Goal: Use online tool/utility: Utilize a website feature to perform a specific function

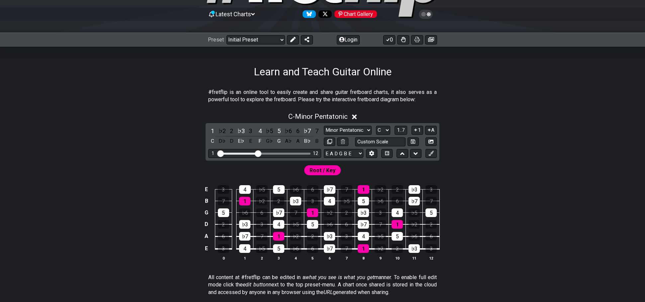
scroll to position [66, 0]
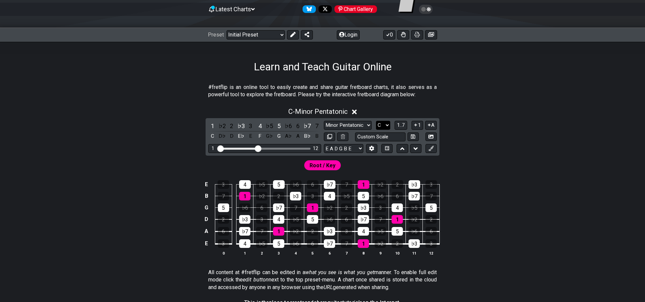
click at [388, 124] on select "A♭ A A♯ B♭ B C C♯ D♭ D D♯ E♭ E F F♯ G♭ G G♯" at bounding box center [383, 125] width 14 height 9
select select "E"
click at [376, 121] on select "A♭ A A♯ B♭ B C C♯ D♭ D D♯ E♭ E F F♯ G♭ G G♯" at bounding box center [383, 125] width 14 height 9
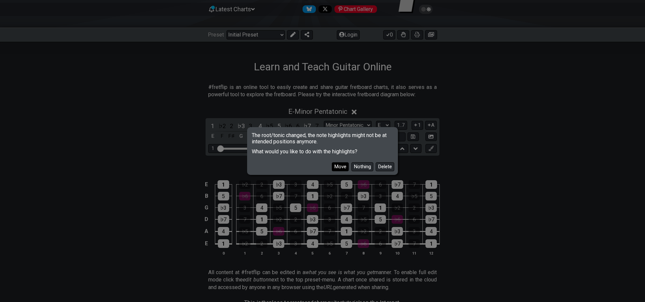
click at [341, 170] on button "Move" at bounding box center [340, 166] width 17 height 9
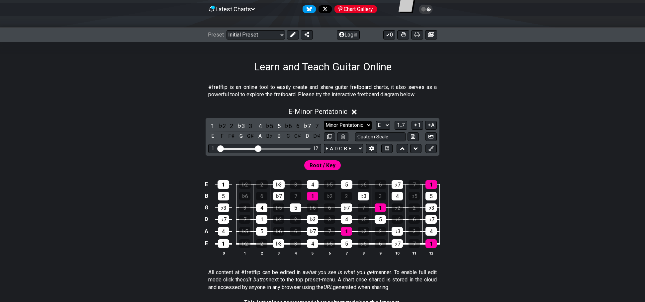
click at [341, 124] on select "Minor Pentatonic Click to edit Minor Pentatonic Major Pentatonic Minor Blues Ma…" at bounding box center [348, 125] width 48 height 9
select select "Minor / Aeolian"
click at [324, 121] on select "Minor Pentatonic Click to edit Minor Pentatonic Major Pentatonic Minor Blues Ma…" at bounding box center [348, 125] width 48 height 9
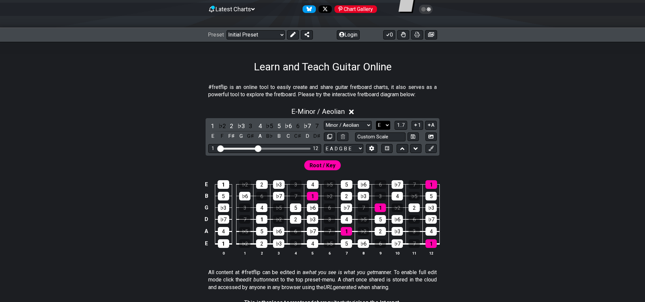
click at [387, 126] on select "A♭ A A♯ B♭ B C C♯ D♭ D D♯ E♭ E F F♯ G♭ G G♯" at bounding box center [383, 125] width 14 height 9
click at [376, 121] on select "A♭ A A♯ B♭ B C C♯ D♭ D D♯ E♭ E F F♯ G♭ G G♯" at bounding box center [383, 125] width 14 height 9
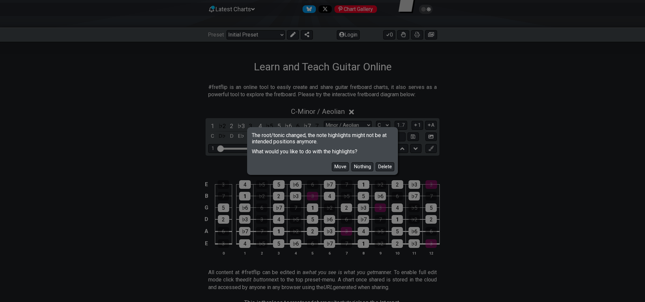
click at [343, 167] on button "Move" at bounding box center [340, 166] width 17 height 9
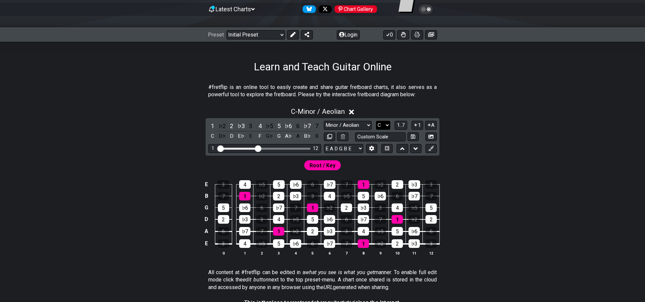
click at [386, 123] on select "A♭ A A♯ B♭ B C C♯ D♭ D D♯ E♭ E F F♯ G♭ G G♯" at bounding box center [383, 125] width 14 height 9
click at [376, 121] on select "A♭ A A♯ B♭ B C C♯ D♭ D D♯ E♭ E F F♯ G♭ G G♯" at bounding box center [383, 125] width 14 height 9
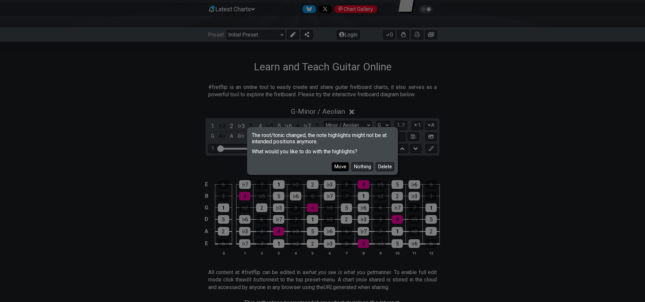
click at [346, 167] on button "Move" at bounding box center [340, 166] width 17 height 9
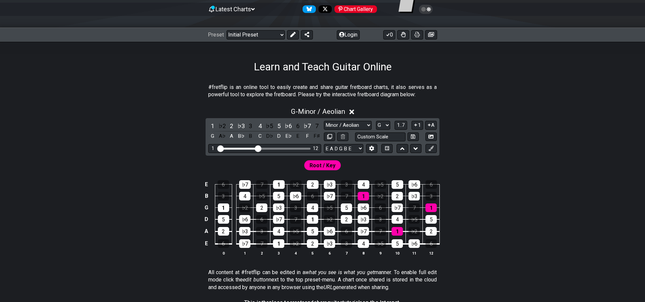
click at [323, 166] on span "Root / Key" at bounding box center [322, 166] width 26 height 10
drag, startPoint x: 285, startPoint y: 164, endPoint x: 296, endPoint y: 166, distance: 11.5
click at [291, 164] on div "Root / Key" at bounding box center [322, 164] width 518 height 16
click at [348, 121] on select "Minor Pentatonic Click to edit Minor Pentatonic Major Pentatonic Minor Blues Ma…" at bounding box center [348, 125] width 48 height 9
click at [387, 121] on select "A♭ A A♯ B♭ B C C♯ D♭ D D♯ E♭ E F F♯ G♭ G G♯" at bounding box center [383, 125] width 14 height 9
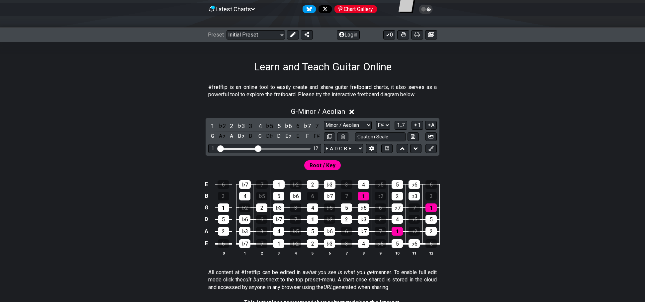
click at [376, 121] on select "A♭ A A♯ B♭ B C C♯ D♭ D D♯ E♭ E F F♯ G♭ G G♯" at bounding box center [383, 125] width 14 height 9
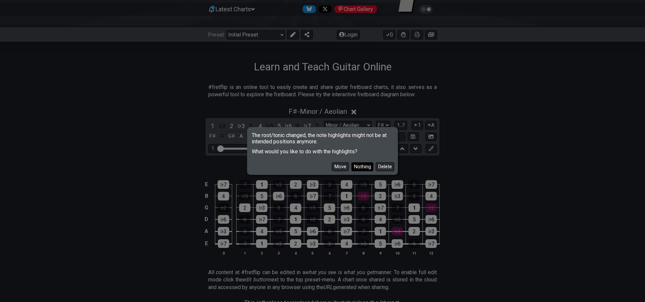
click at [362, 166] on button "Nothing" at bounding box center [362, 166] width 22 height 9
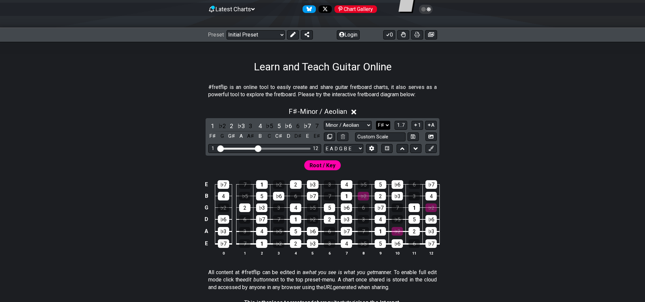
click at [377, 125] on select "A♭ A A♯ B♭ B C C♯ D♭ D D♯ E♭ E F F♯ G♭ G G♯" at bounding box center [383, 125] width 14 height 9
click at [376, 121] on select "A♭ A A♯ B♭ B C C♯ D♭ D D♯ E♭ E F F♯ G♭ G G♯" at bounding box center [383, 125] width 14 height 9
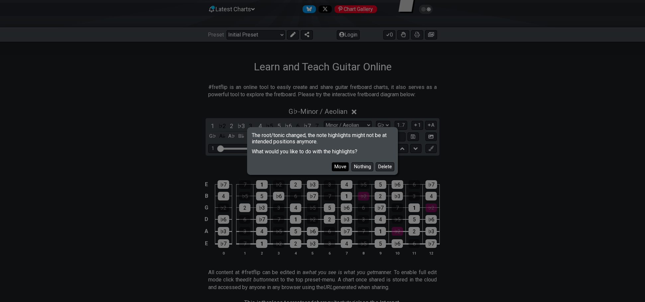
click at [344, 166] on button "Move" at bounding box center [340, 166] width 17 height 9
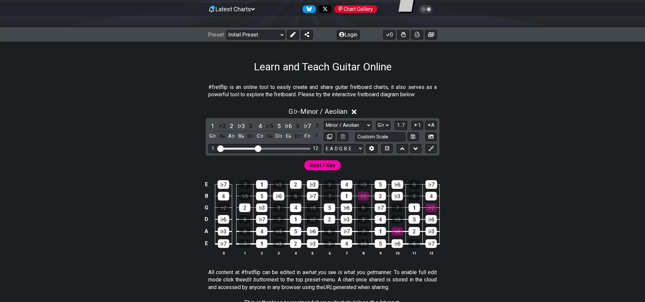
click at [330, 166] on span "Root / Key" at bounding box center [322, 166] width 26 height 10
drag, startPoint x: 263, startPoint y: 150, endPoint x: 268, endPoint y: 149, distance: 5.0
click at [268, 149] on div "1 12" at bounding box center [264, 148] width 113 height 9
drag, startPoint x: 260, startPoint y: 147, endPoint x: 270, endPoint y: 147, distance: 9.6
click at [269, 148] on input "Visible fret range" at bounding box center [264, 148] width 94 height 0
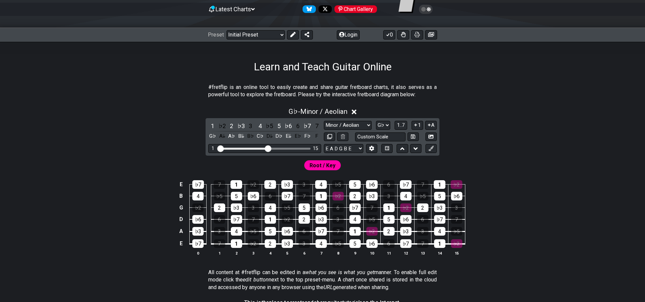
drag, startPoint x: 272, startPoint y: 146, endPoint x: 256, endPoint y: 147, distance: 15.6
click at [256, 147] on div "1 15" at bounding box center [264, 148] width 113 height 9
drag, startPoint x: 256, startPoint y: 147, endPoint x: 268, endPoint y: 148, distance: 12.7
click at [268, 148] on div "1 15" at bounding box center [264, 148] width 113 height 9
drag, startPoint x: 268, startPoint y: 148, endPoint x: 289, endPoint y: 148, distance: 21.6
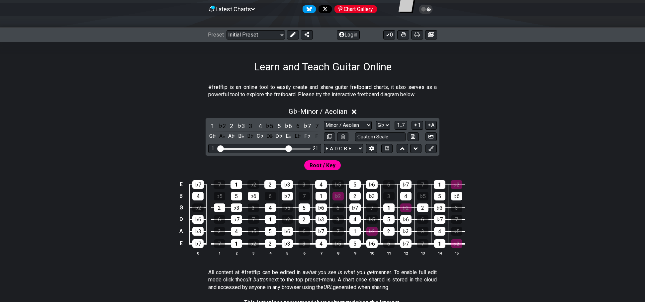
click at [289, 148] on input "Visible fret range" at bounding box center [264, 148] width 94 height 0
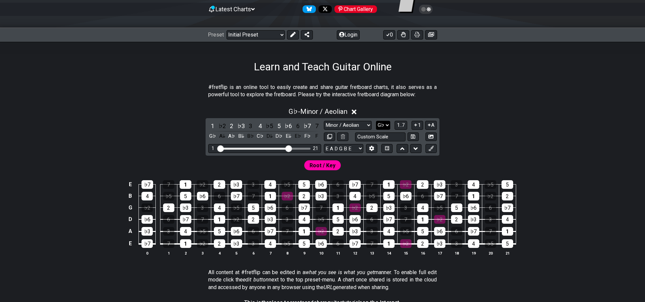
click at [383, 128] on select "A♭ A A♯ B♭ B C C♯ D♭ D D♯ E♭ E F F♯ G♭ G G♯" at bounding box center [383, 125] width 14 height 9
select select "C"
click at [376, 121] on select "A♭ A A♯ B♭ B C C♯ D♭ D D♯ E♭ E F F♯ G♭ G G♯" at bounding box center [383, 125] width 14 height 9
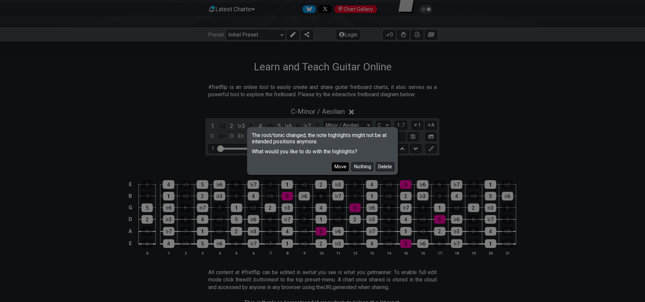
click at [335, 165] on button "Move" at bounding box center [340, 166] width 17 height 9
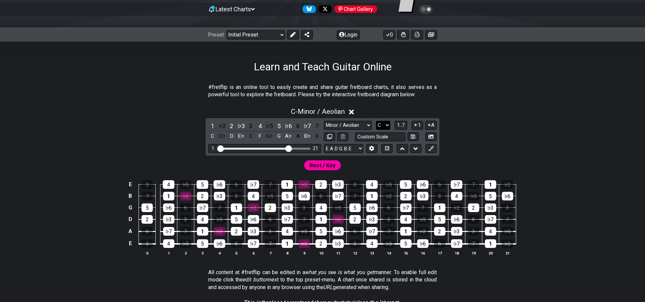
click at [387, 127] on select "A♭ A A♯ B♭ B C C♯ D♭ D D♯ E♭ E F F♯ G♭ G G♯" at bounding box center [383, 125] width 14 height 9
click at [388, 125] on select "A♭ A A♯ B♭ B C C♯ D♭ D D♯ E♭ E F F♯ G♭ G G♯" at bounding box center [383, 125] width 14 height 9
click at [346, 155] on div "1 ♭2 2 ♭3 3 4 ♭5 5 ♭6 6 ♭7 7 C D♭ D E♭ E F G♭ G A♭ A B♭ B Minor Pentatonic Clic…" at bounding box center [322, 137] width 234 height 38
click at [346, 146] on select "E A D G B E E A D G B E E A D G B E B E A D F♯ B A D G C E A D A D G B E E♭ A♭ …" at bounding box center [344, 148] width 40 height 9
click at [324, 144] on select "E A D G B E E A D G B E E A D G B E B E A D F♯ B A D G C E A D A D G B E E♭ A♭ …" at bounding box center [344, 148] width 40 height 9
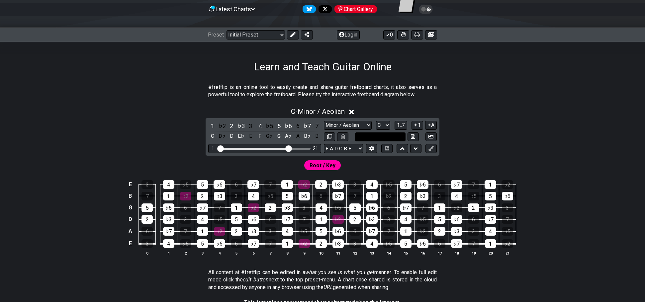
click at [371, 138] on input "text" at bounding box center [380, 136] width 50 height 9
type input "Custom Scale"
click at [385, 125] on select "A♭ A A♯ B♭ B C C♯ D♭ D D♯ E♭ E F F♯ G♭ G G♯" at bounding box center [383, 125] width 14 height 9
click at [398, 125] on span "1..7" at bounding box center [401, 125] width 8 height 6
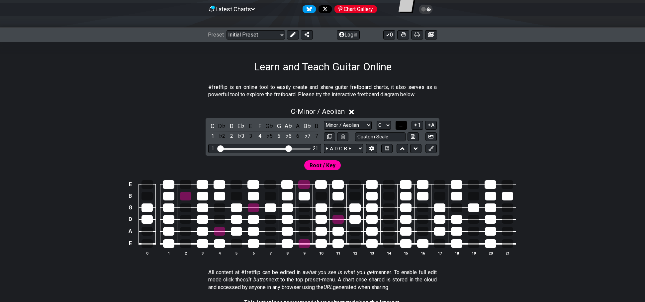
click at [401, 125] on span "..." at bounding box center [400, 125] width 3 height 6
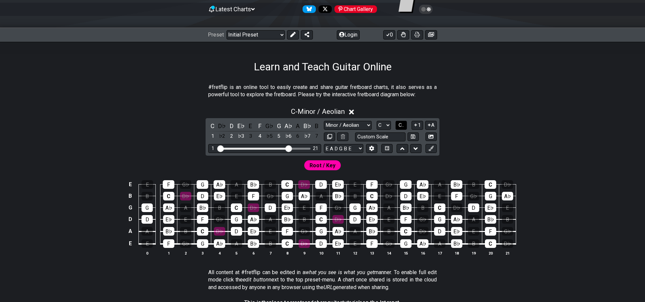
click at [402, 126] on span "C.." at bounding box center [400, 125] width 5 height 6
click at [399, 124] on span "1..7" at bounding box center [401, 125] width 8 height 6
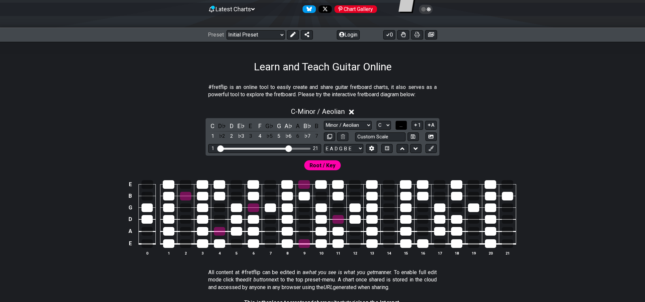
drag, startPoint x: 399, startPoint y: 124, endPoint x: 406, endPoint y: 127, distance: 7.3
click at [399, 123] on span "..." at bounding box center [400, 125] width 3 height 6
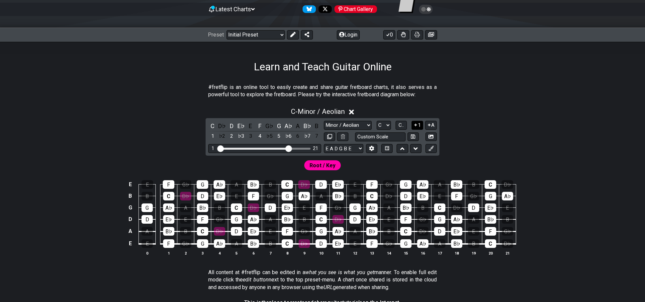
click at [412, 126] on button "1" at bounding box center [416, 125] width 11 height 9
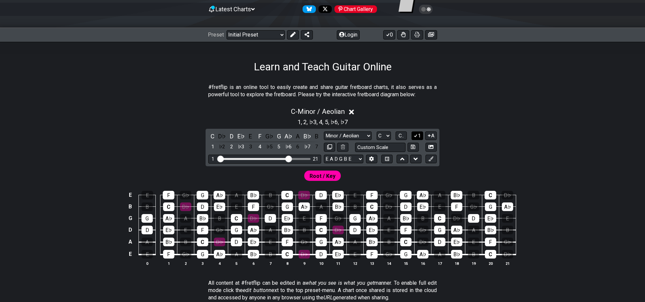
click at [418, 138] on button "1" at bounding box center [416, 135] width 11 height 9
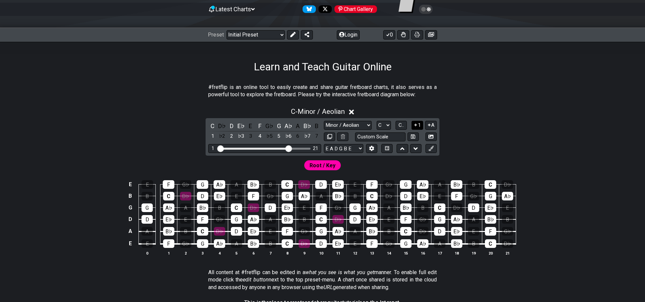
click at [416, 129] on button "1" at bounding box center [416, 125] width 11 height 9
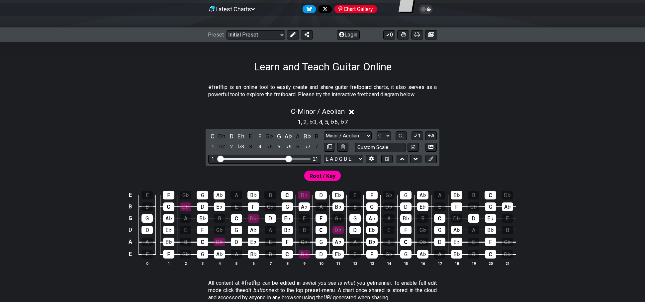
click at [415, 131] on div "C D♭ D E♭ E F G♭ G A♭ A B♭ B 1 ♭2 2 ♭3 3 4 ♭5 5 ♭6 6 ♭7 7 Minor Pentatonic Clic…" at bounding box center [322, 148] width 234 height 38
click at [417, 131] on button "1" at bounding box center [416, 135] width 11 height 9
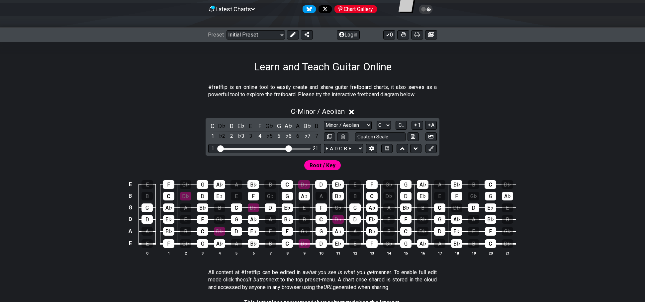
click at [391, 124] on div "Minor Pentatonic Click to edit Minor Pentatonic Major Pentatonic Minor Blues Ma…" at bounding box center [380, 125] width 113 height 9
click at [389, 126] on select "A♭ A A♯ B♭ B C C♯ D♭ D D♯ E♭ E F F♯ G♭ G G♯" at bounding box center [383, 125] width 14 height 9
click at [376, 121] on select "A♭ A A♯ B♭ B C C♯ D♭ D D♯ E♭ E F F♯ G♭ G G♯" at bounding box center [383, 125] width 14 height 9
click at [353, 120] on div "C D♭ D E♭ E F G♭ G A♭ A B♭ B 1 ♭2 2 ♭3 3 4 ♭5 5 ♭6 6 ♭7 7 Minor Pentatonic Clic…" at bounding box center [322, 137] width 234 height 38
click at [355, 124] on select "Minor Pentatonic Click to edit Minor Pentatonic Major Pentatonic Minor Blues Ma…" at bounding box center [348, 125] width 48 height 9
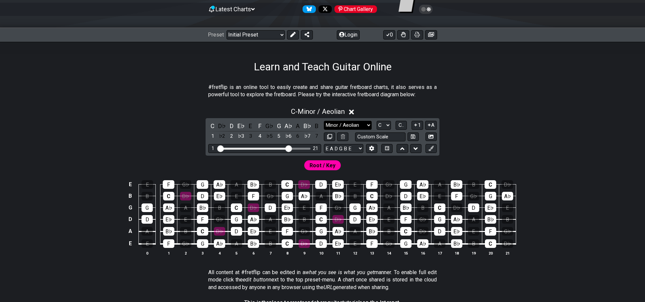
select select "Major / [PERSON_NAME]"
click at [324, 121] on select "Minor Pentatonic Click to edit Minor Pentatonic Major Pentatonic Minor Blues Ma…" at bounding box center [348, 125] width 48 height 9
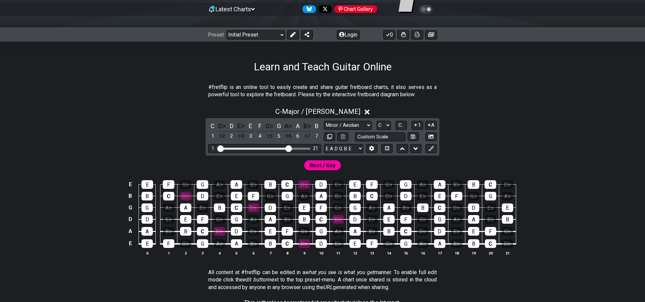
drag, startPoint x: 333, startPoint y: 159, endPoint x: 327, endPoint y: 169, distance: 11.0
click at [332, 161] on div "Root / Key" at bounding box center [322, 165] width 39 height 13
click at [327, 169] on span "Root / Key" at bounding box center [322, 166] width 26 height 10
click at [319, 165] on span "Root / Key" at bounding box center [322, 166] width 26 height 10
click at [386, 124] on select "A♭ A A♯ B♭ B C C♯ D♭ D D♯ E♭ E F F♯ G♭ G G♯" at bounding box center [383, 125] width 14 height 9
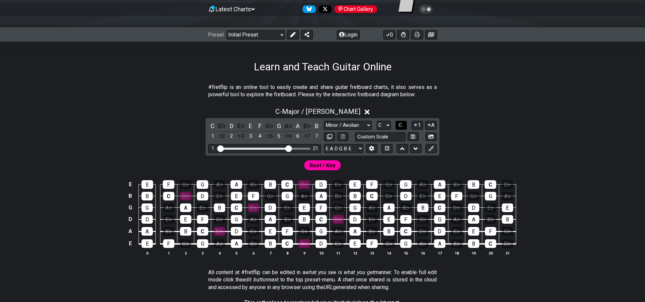
click at [398, 123] on button "C.." at bounding box center [400, 125] width 11 height 9
click at [331, 162] on span "Root / Key" at bounding box center [322, 166] width 26 height 10
click at [420, 127] on button "1" at bounding box center [416, 125] width 11 height 9
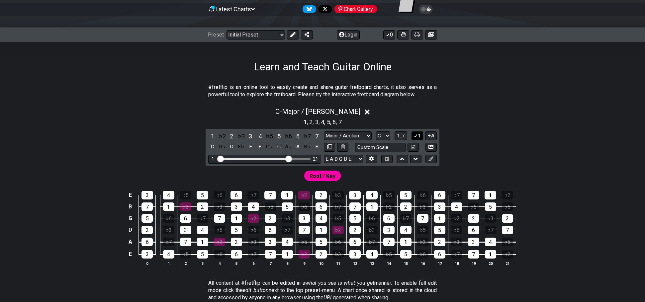
click at [418, 135] on button "1" at bounding box center [416, 135] width 11 height 9
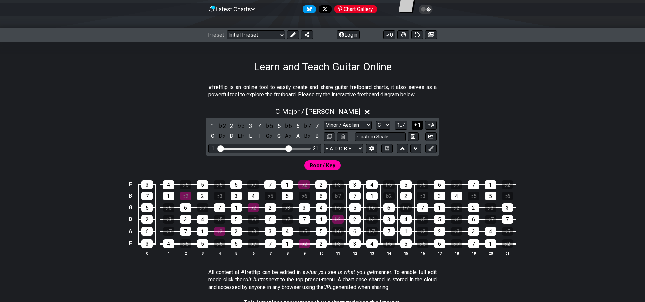
click at [419, 127] on button "1" at bounding box center [416, 125] width 11 height 9
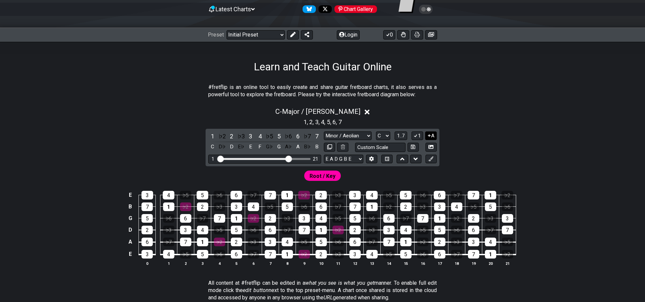
click at [430, 132] on button "A" at bounding box center [431, 135] width 12 height 9
click at [345, 135] on select "Minor Pentatonic Click to edit Minor Pentatonic Major Pentatonic Minor Blues Ma…" at bounding box center [348, 135] width 48 height 9
click at [280, 133] on div "5" at bounding box center [279, 136] width 9 height 9
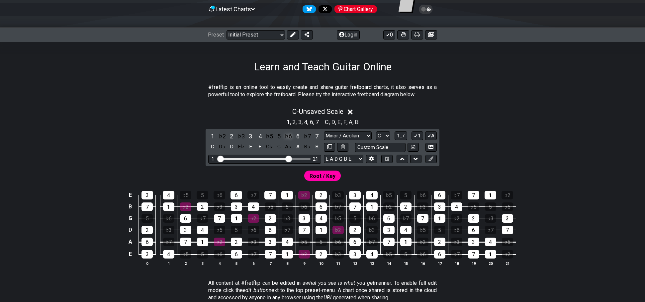
click at [290, 135] on div "♭6" at bounding box center [288, 136] width 9 height 9
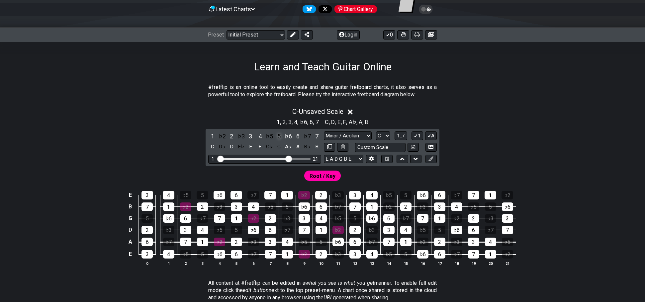
click at [276, 136] on div "5" at bounding box center [279, 136] width 9 height 9
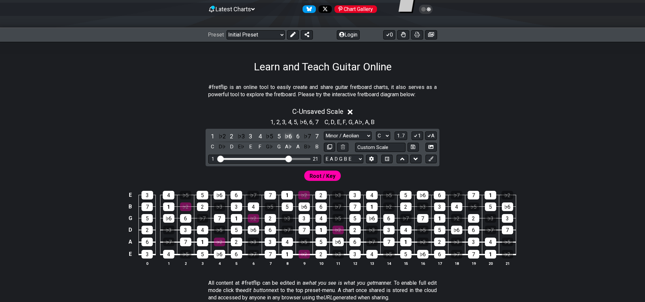
click at [286, 135] on div "♭6" at bounding box center [288, 136] width 9 height 9
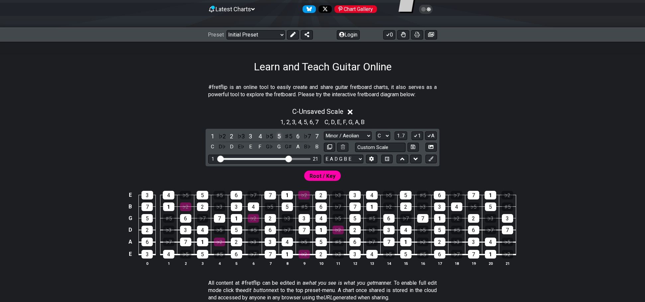
click at [282, 134] on div "5" at bounding box center [279, 136] width 9 height 9
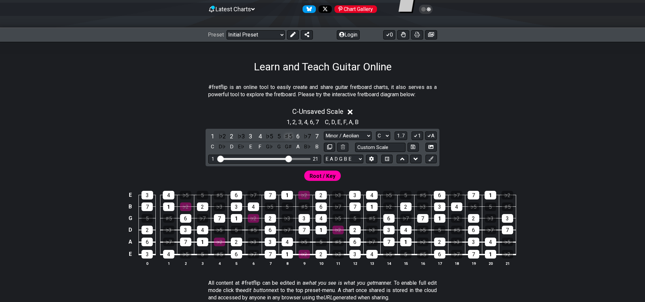
click at [287, 137] on div "♯5" at bounding box center [288, 136] width 9 height 9
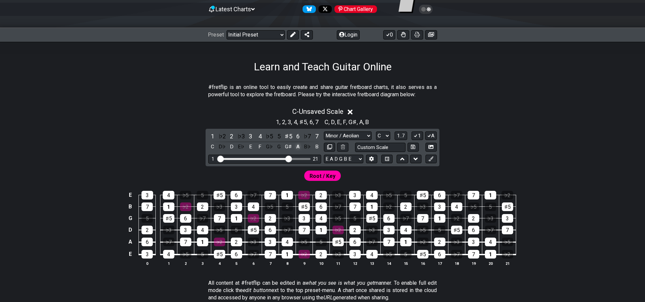
click at [297, 144] on div "A" at bounding box center [297, 146] width 9 height 9
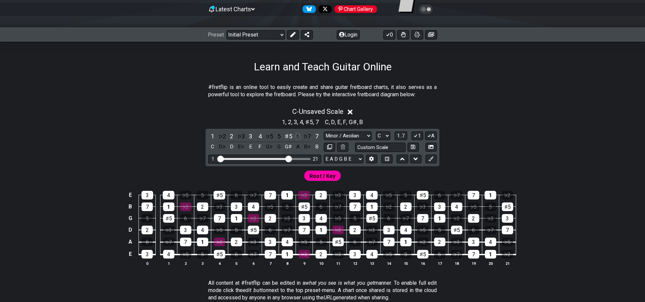
click at [297, 138] on div "6" at bounding box center [297, 136] width 9 height 9
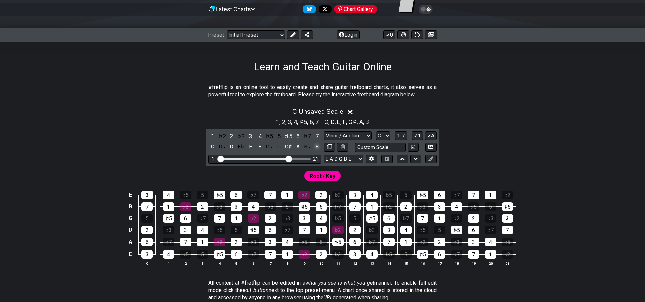
click at [318, 142] on div "B" at bounding box center [316, 146] width 9 height 9
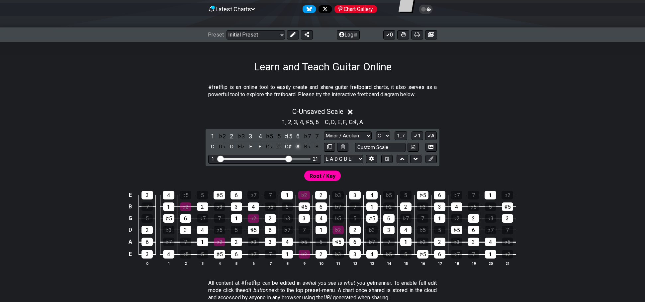
click at [301, 149] on div "A" at bounding box center [297, 146] width 9 height 9
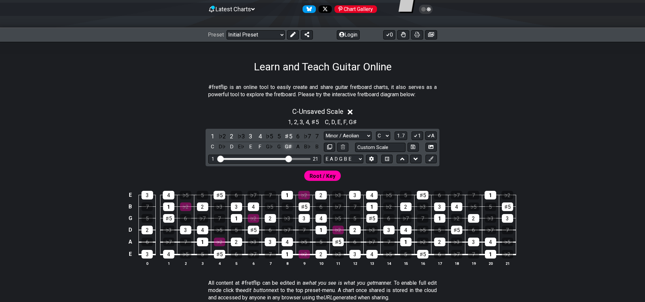
click at [287, 148] on div "G♯" at bounding box center [288, 146] width 9 height 9
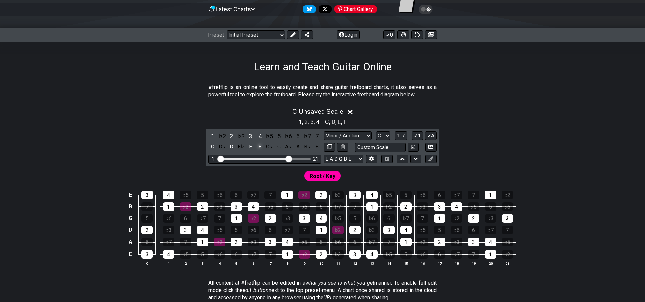
click at [263, 149] on div "F" at bounding box center [260, 146] width 9 height 9
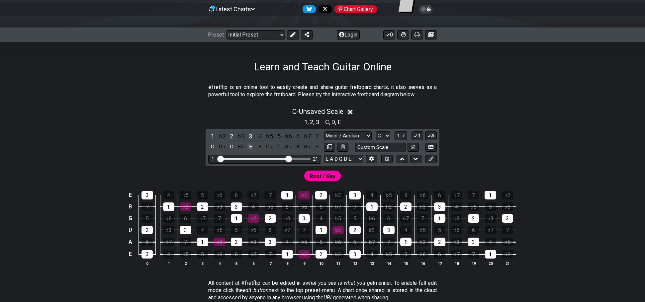
drag, startPoint x: 255, startPoint y: 148, endPoint x: 250, endPoint y: 147, distance: 5.8
click at [254, 148] on div "1 ♭2 2 ♭3 3 4 ♭5 5 ♭6 6 ♭7 7 C D♭ D E♭ E F G♭ G A♭ A B♭ B" at bounding box center [264, 142] width 113 height 20
click at [250, 147] on div "E" at bounding box center [250, 146] width 9 height 9
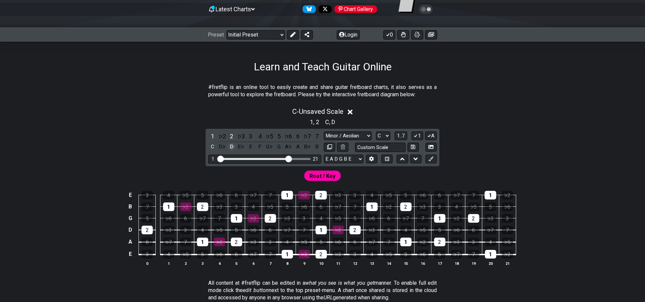
click at [229, 148] on div "D" at bounding box center [231, 146] width 9 height 9
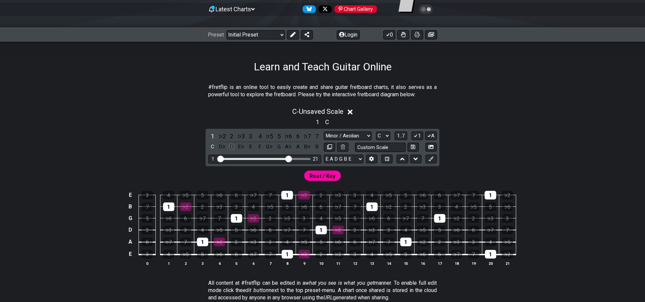
click at [232, 148] on div "D" at bounding box center [231, 146] width 9 height 9
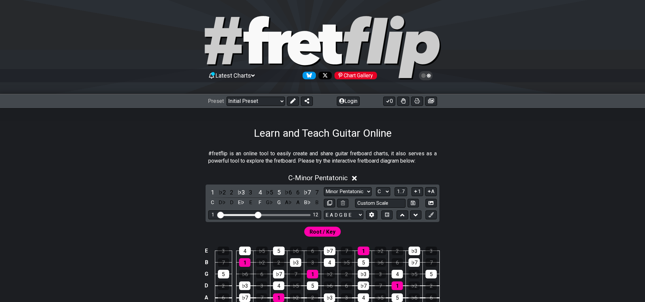
scroll to position [66, 0]
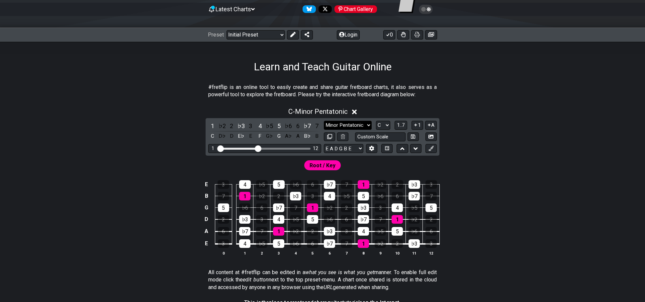
click at [362, 125] on select "Minor Pentatonic Click to edit Minor Pentatonic Major Pentatonic Minor Blues Ma…" at bounding box center [348, 125] width 48 height 9
select select "Minor / Aeolian"
click at [324, 121] on select "Minor Pentatonic Click to edit Minor Pentatonic Major Pentatonic Minor Blues Ma…" at bounding box center [348, 125] width 48 height 9
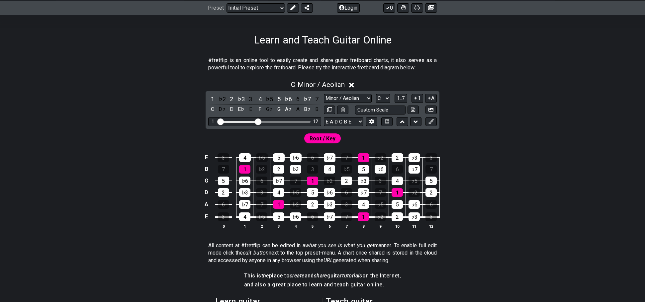
scroll to position [100, 0]
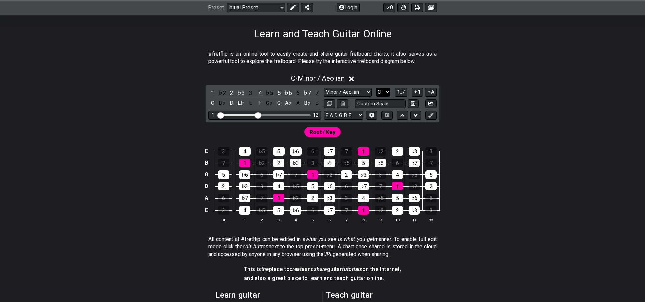
click at [385, 91] on select "A♭ A A♯ B♭ B C C♯ D♭ D D♯ E♭ E F F♯ G♭ G G♯" at bounding box center [383, 92] width 14 height 9
click at [376, 88] on select "A♭ A A♯ B♭ B C C♯ D♭ D D♯ E♭ E F F♯ G♭ G G♯" at bounding box center [383, 92] width 14 height 9
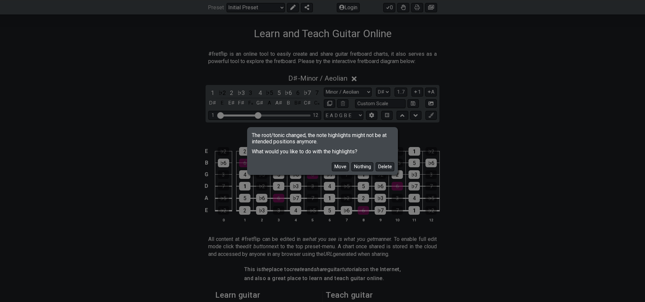
click at [348, 169] on div "Move Nothing Delete" at bounding box center [322, 164] width 149 height 19
click at [345, 169] on button "Move" at bounding box center [340, 166] width 17 height 9
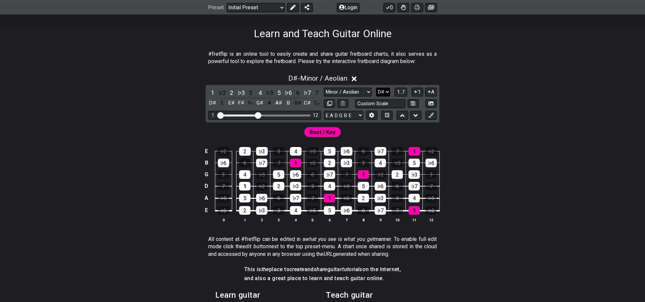
drag, startPoint x: 382, startPoint y: 88, endPoint x: 382, endPoint y: 93, distance: 4.3
click at [382, 88] on select "A♭ A A♯ B♭ B C C♯ D♭ D D♯ E♭ E F F♯ G♭ G G♯" at bounding box center [383, 92] width 14 height 9
select select "G"
click at [376, 88] on select "A♭ A A♯ B♭ B C C♯ D♭ D D♯ E♭ E F F♯ G♭ G G♯" at bounding box center [383, 92] width 14 height 9
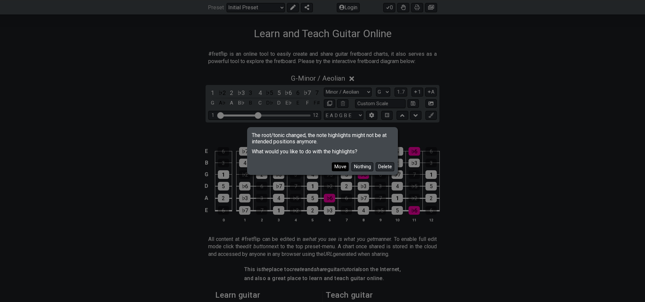
click at [341, 167] on button "Move" at bounding box center [340, 166] width 17 height 9
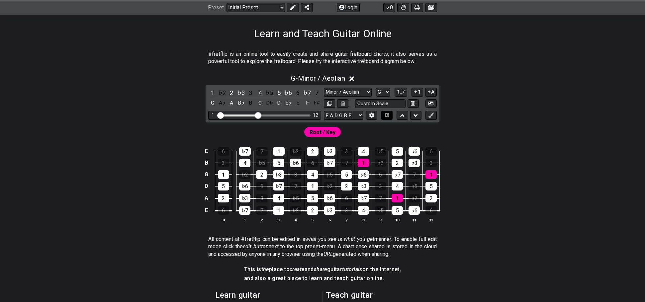
click at [384, 112] on button at bounding box center [386, 115] width 11 height 9
click at [387, 116] on icon at bounding box center [386, 115] width 5 height 4
click at [373, 118] on button at bounding box center [371, 115] width 11 height 9
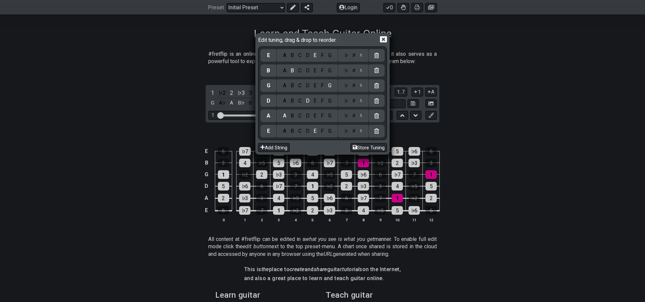
click at [385, 38] on icon at bounding box center [383, 40] width 7 height 6
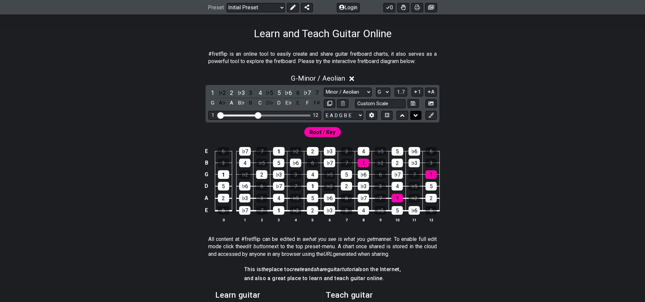
drag, startPoint x: 497, startPoint y: 96, endPoint x: 420, endPoint y: 117, distance: 79.4
click at [494, 97] on div "G - Minor / Aeolian 1 ♭2 2 ♭3 3 4 ♭5 5 ♭6 6 ♭7 7 G A♭ A B♭ B C D♭ D E♭ E F F♯ M…" at bounding box center [322, 150] width 518 height 161
click at [403, 115] on icon at bounding box center [402, 115] width 4 height 3
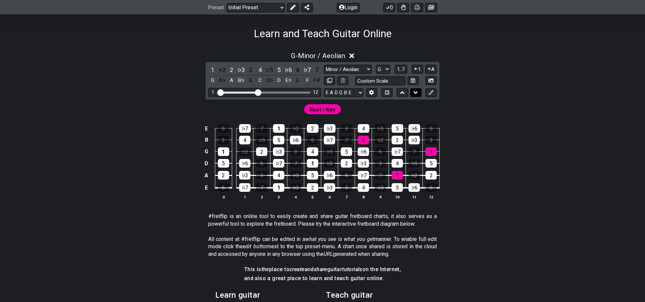
click at [413, 92] on button at bounding box center [415, 92] width 11 height 9
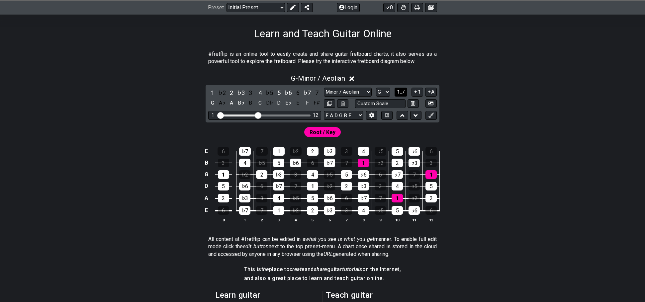
click at [405, 93] on button "1..7" at bounding box center [400, 92] width 13 height 9
